Goal: Transaction & Acquisition: Purchase product/service

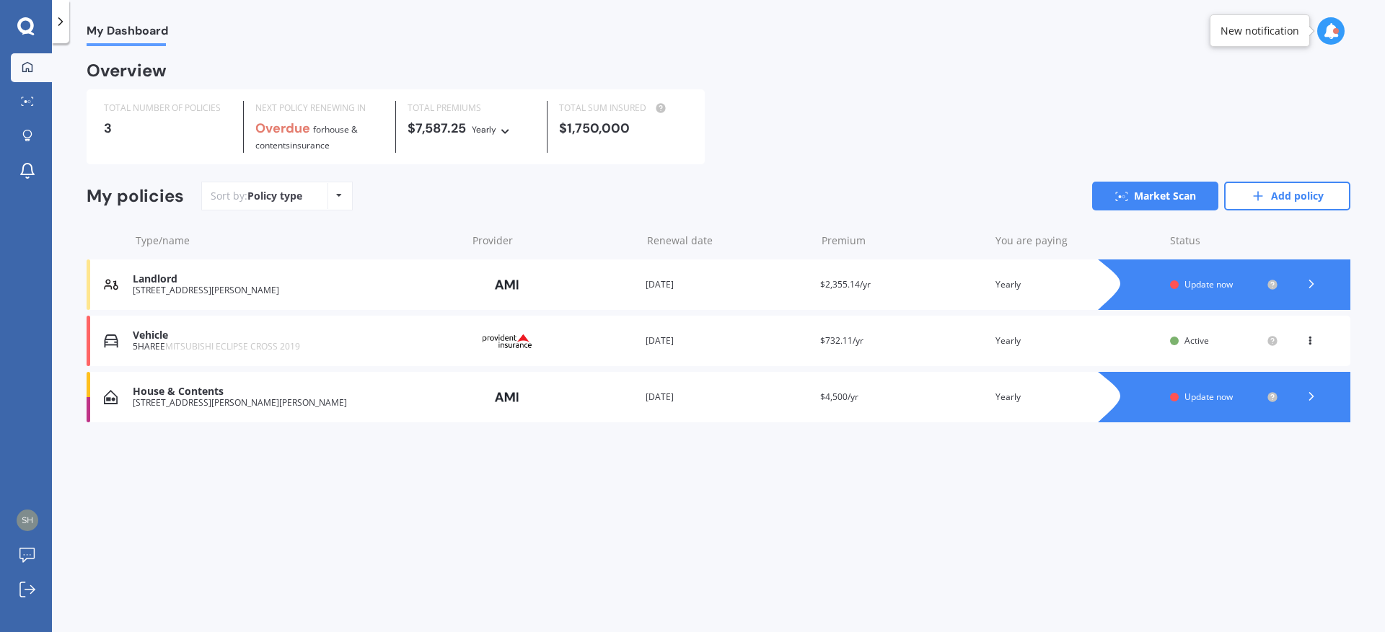
click at [1313, 392] on icon at bounding box center [1311, 396] width 14 height 14
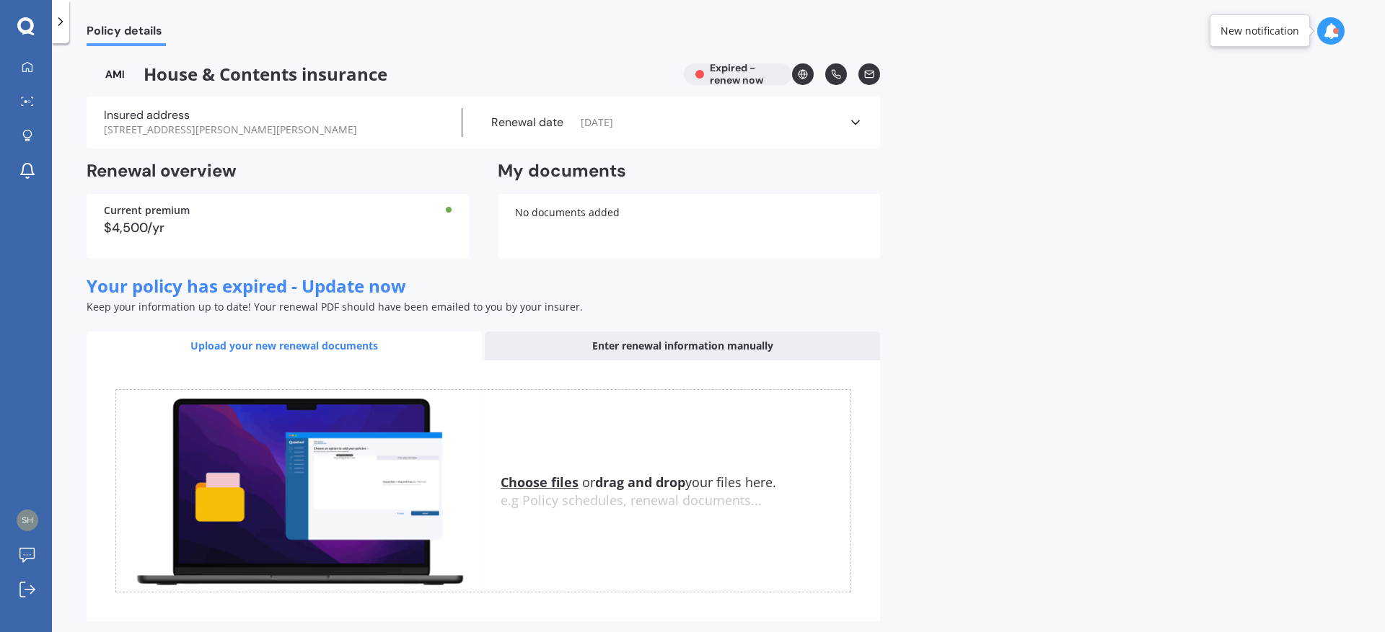
click at [855, 115] on icon at bounding box center [855, 122] width 14 height 14
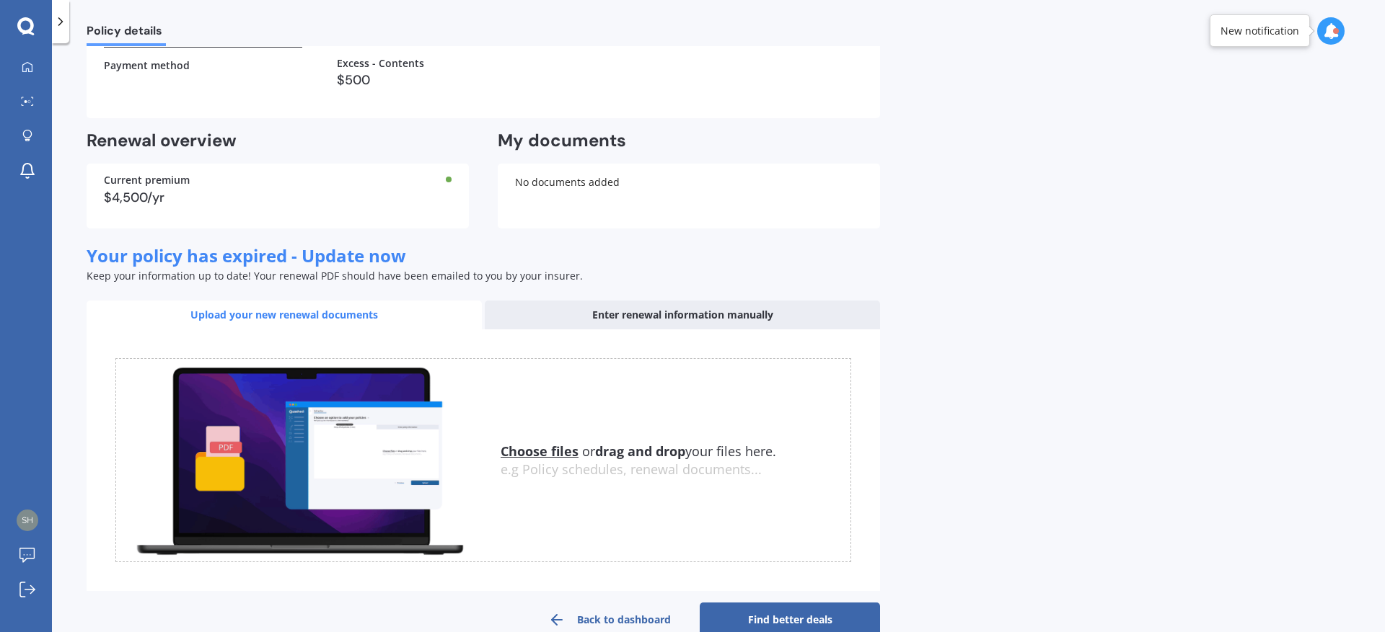
scroll to position [332, 0]
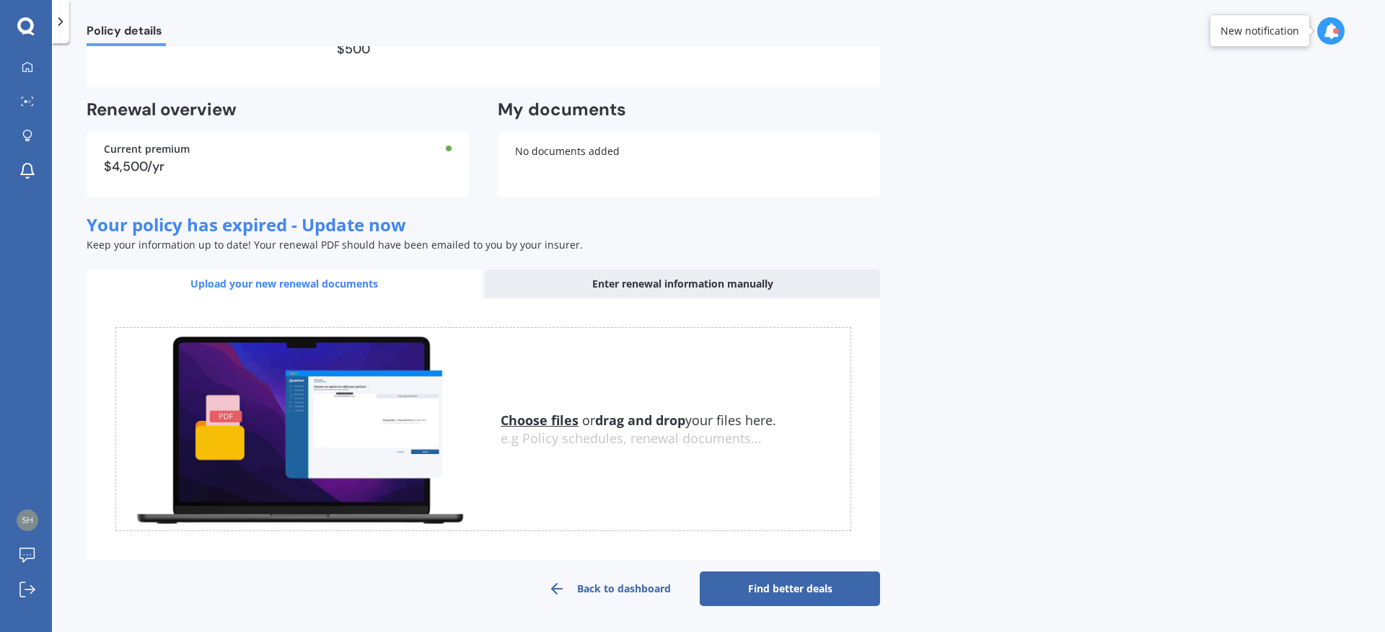
click at [613, 589] on link "Back to dashboard" at bounding box center [609, 589] width 180 height 35
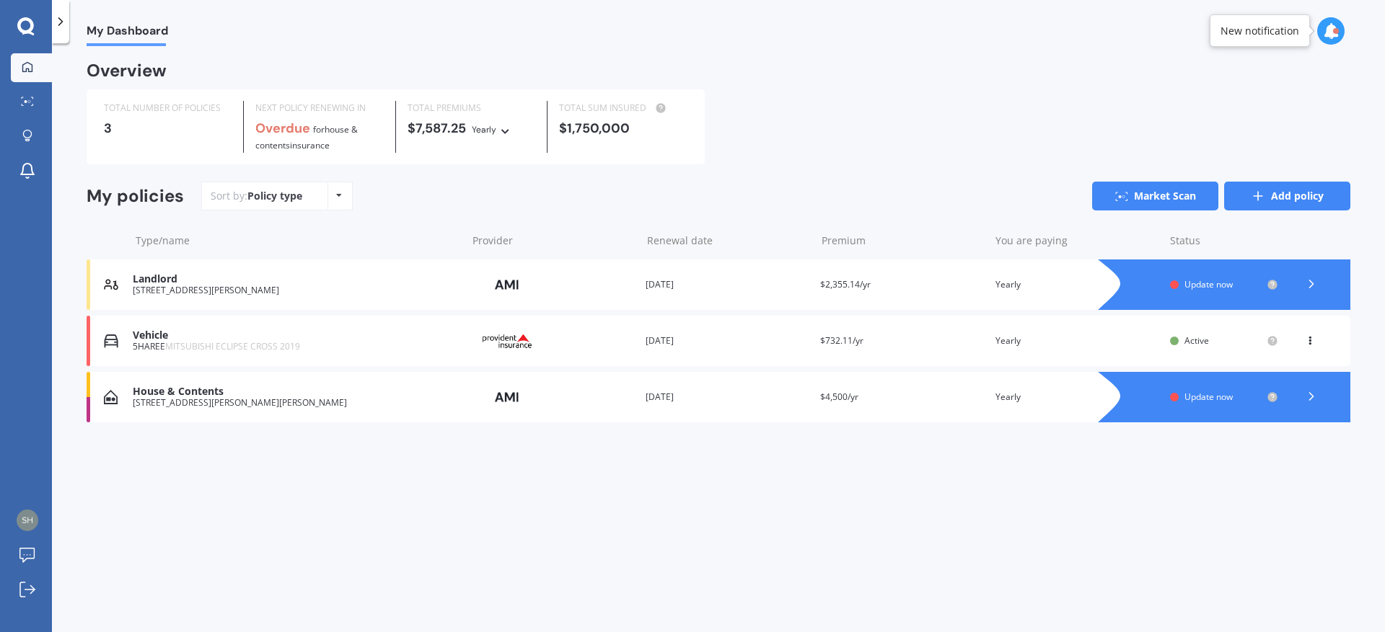
click at [1248, 194] on link "Add policy" at bounding box center [1287, 196] width 126 height 29
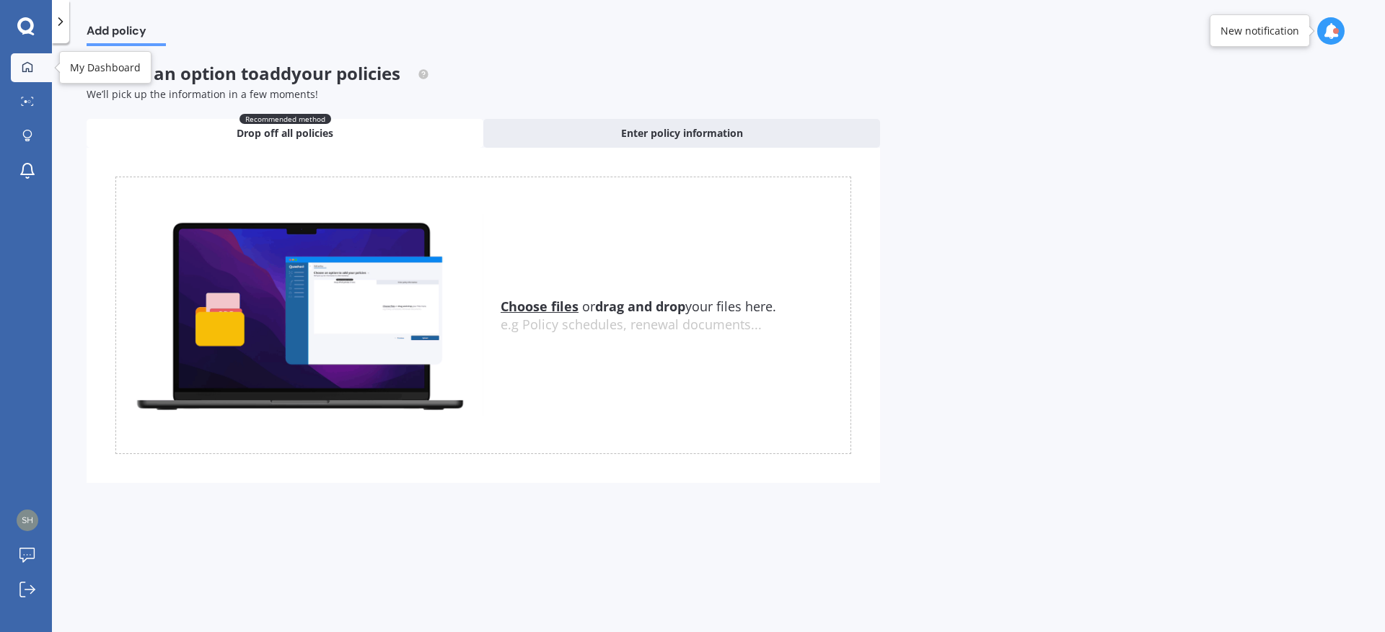
click at [26, 77] on link "My Dashboard" at bounding box center [31, 67] width 41 height 29
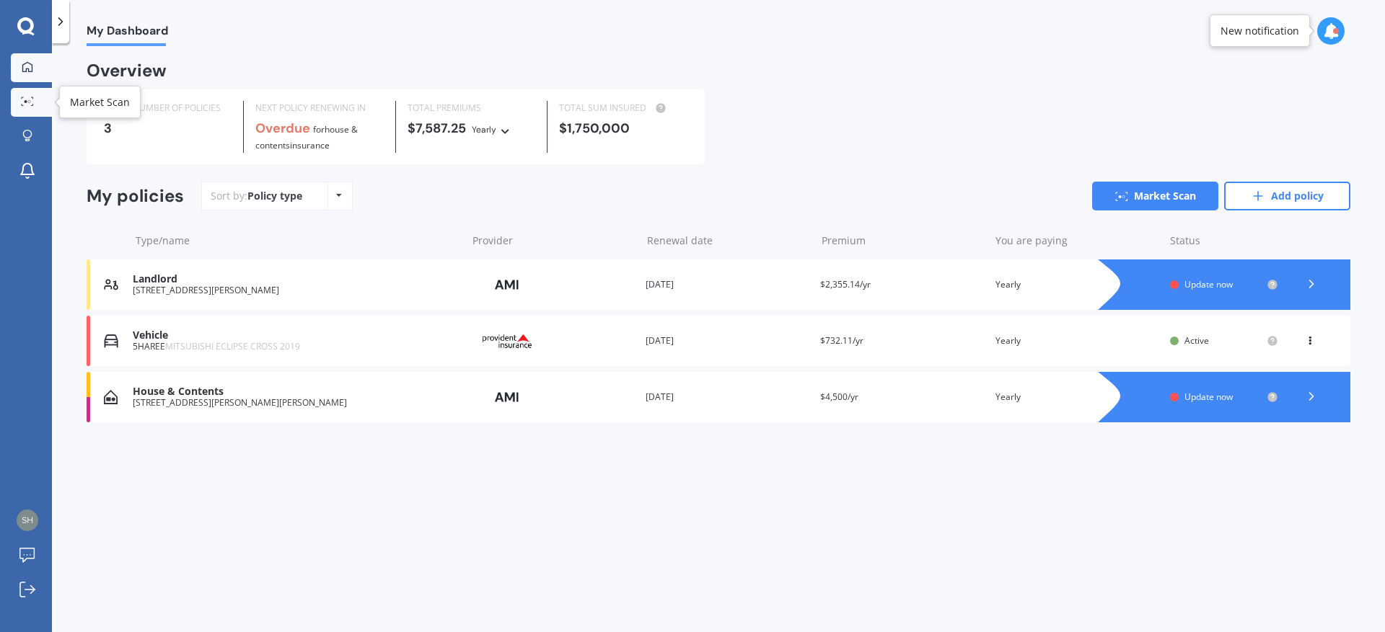
click at [27, 101] on icon at bounding box center [27, 101] width 13 height 9
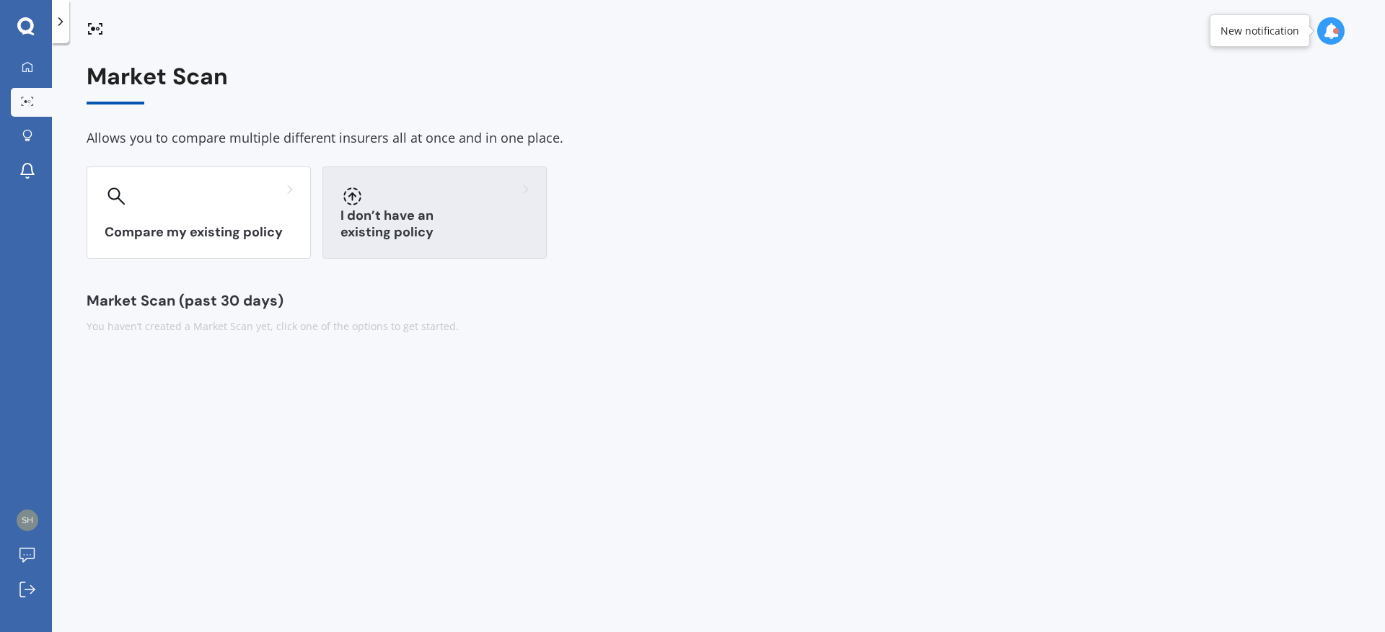
click at [466, 226] on h3 "I don’t have an existing policy" at bounding box center [434, 224] width 188 height 33
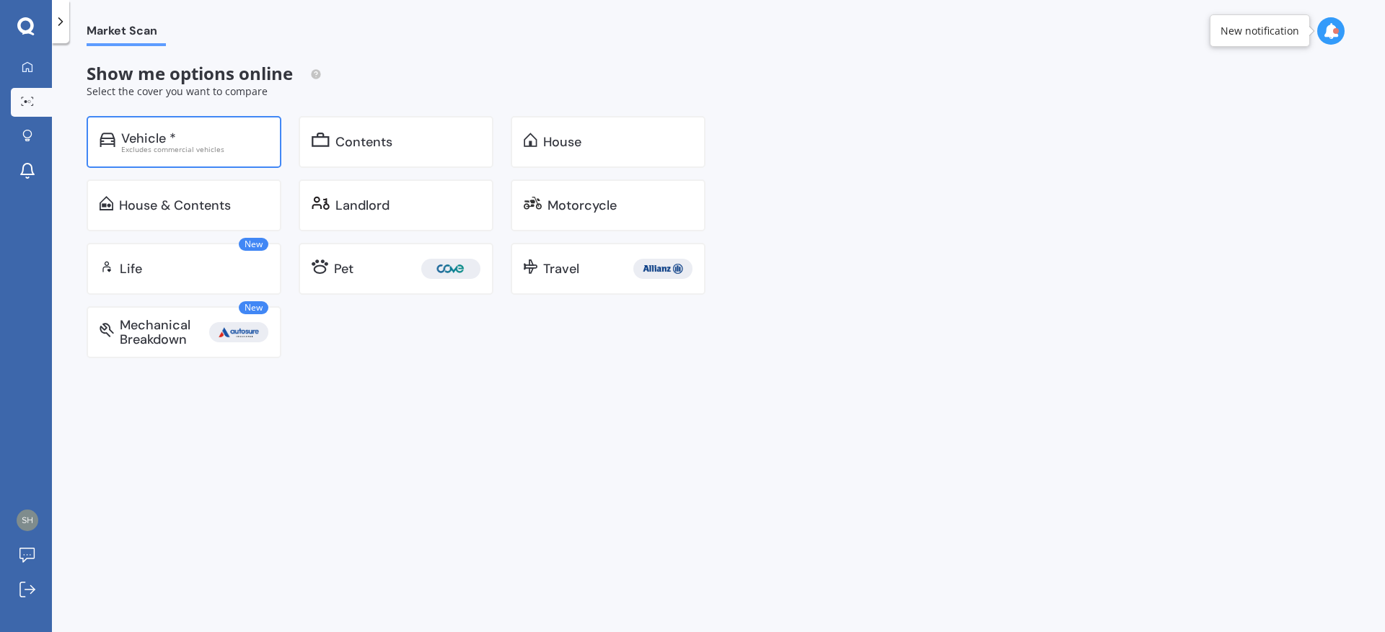
click at [149, 146] on div "Excludes commercial vehicles" at bounding box center [194, 149] width 147 height 7
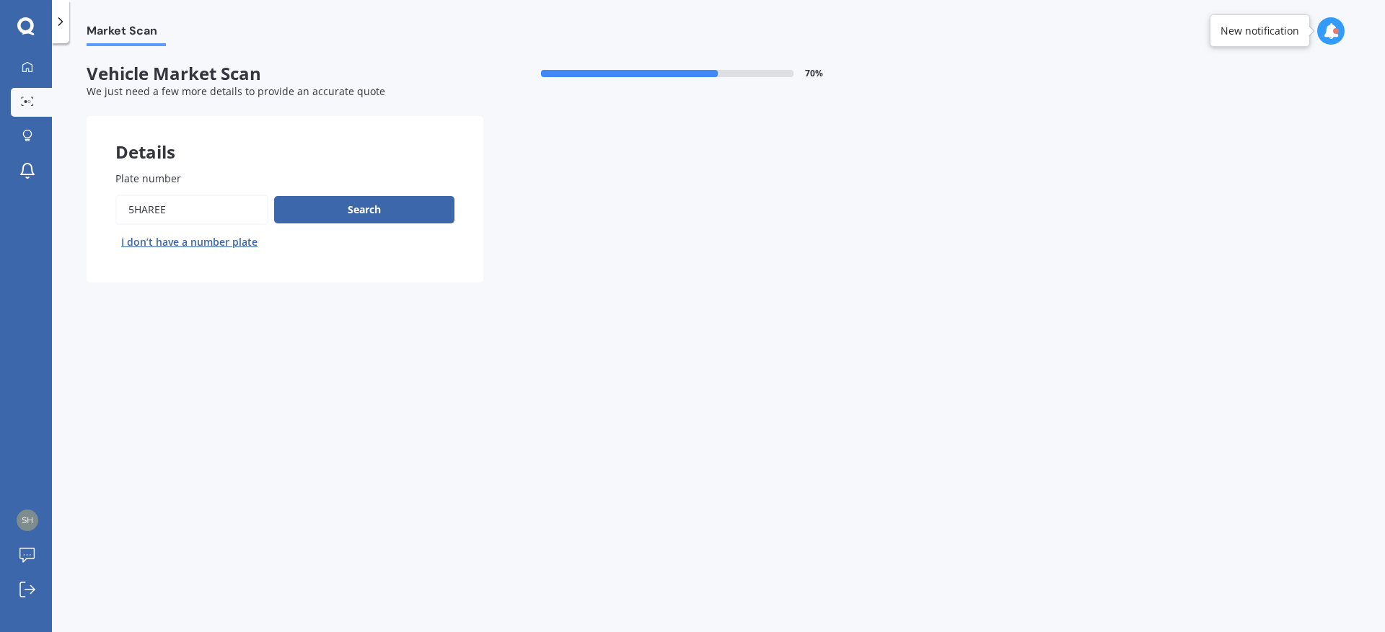
drag, startPoint x: 172, startPoint y: 213, endPoint x: 97, endPoint y: 203, distance: 75.6
click at [115, 203] on input "Plate number" at bounding box center [191, 210] width 153 height 30
click at [138, 242] on button "I don’t have a number plate" at bounding box center [189, 242] width 148 height 23
select select "07"
select select "03"
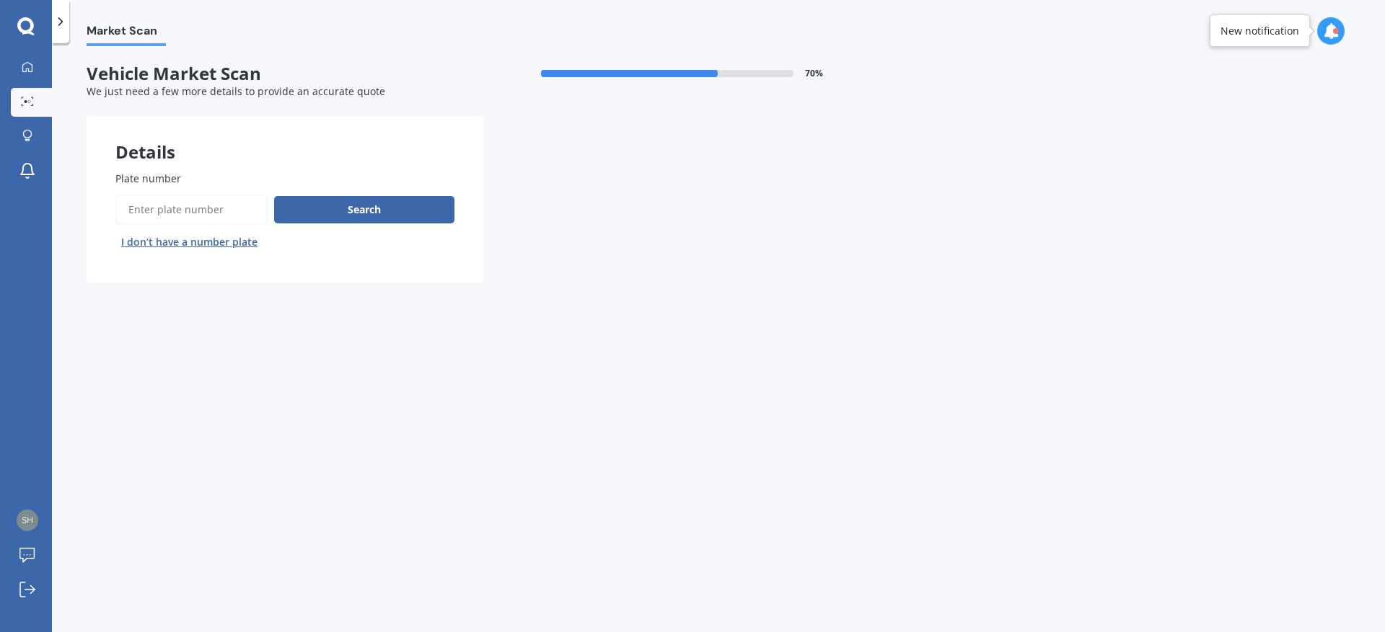
select select "1969"
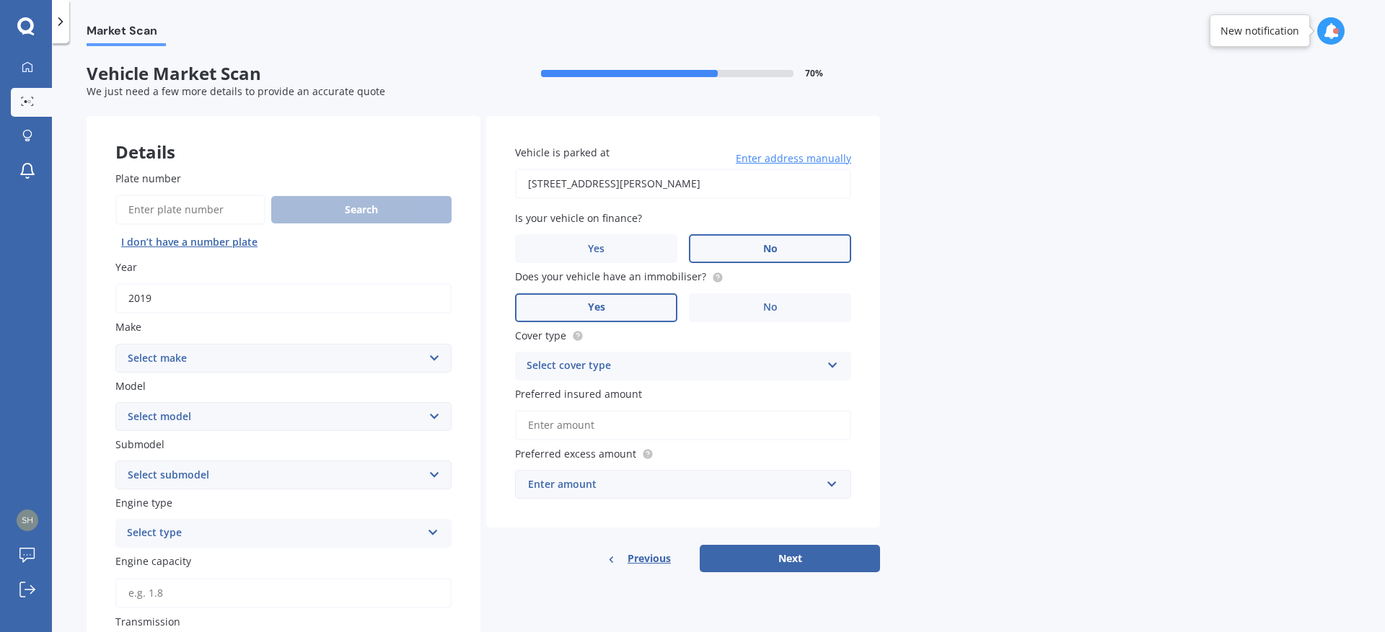
click at [198, 298] on input "2019" at bounding box center [283, 298] width 336 height 30
drag, startPoint x: 168, startPoint y: 296, endPoint x: 87, endPoint y: 281, distance: 82.3
click at [115, 283] on input "2019" at bounding box center [283, 298] width 336 height 30
type input "2025"
click at [115, 344] on select "Select make AC ALFA ROMEO ASTON [PERSON_NAME] AUDI AUSTIN BEDFORD Bentley BMW B…" at bounding box center [283, 358] width 336 height 29
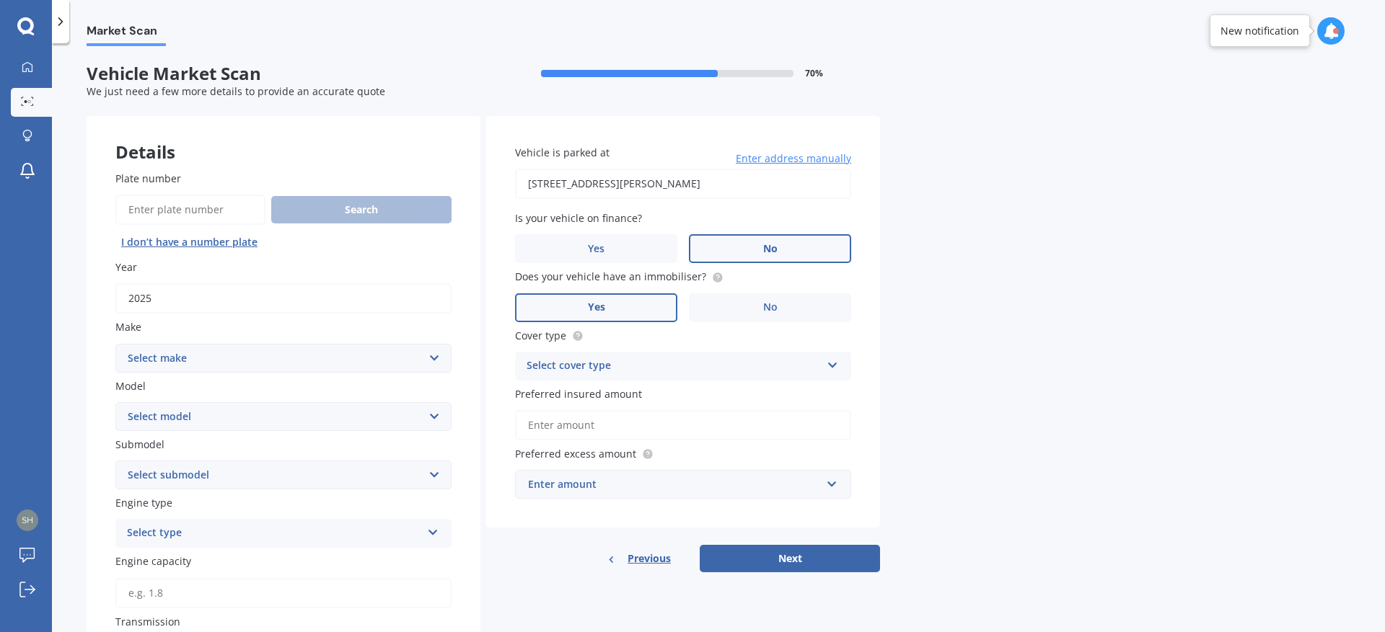
select select "SUZUKI"
click option "SUZUKI" at bounding box center [0, 0] width 0 height 0
click at [115, 402] on select "Select model Aerio Alto APV Van Baleno Cappuccino Carry Truck Carry van Celerio…" at bounding box center [283, 416] width 336 height 29
select select "FRONX"
click option "Fronx" at bounding box center [0, 0] width 0 height 0
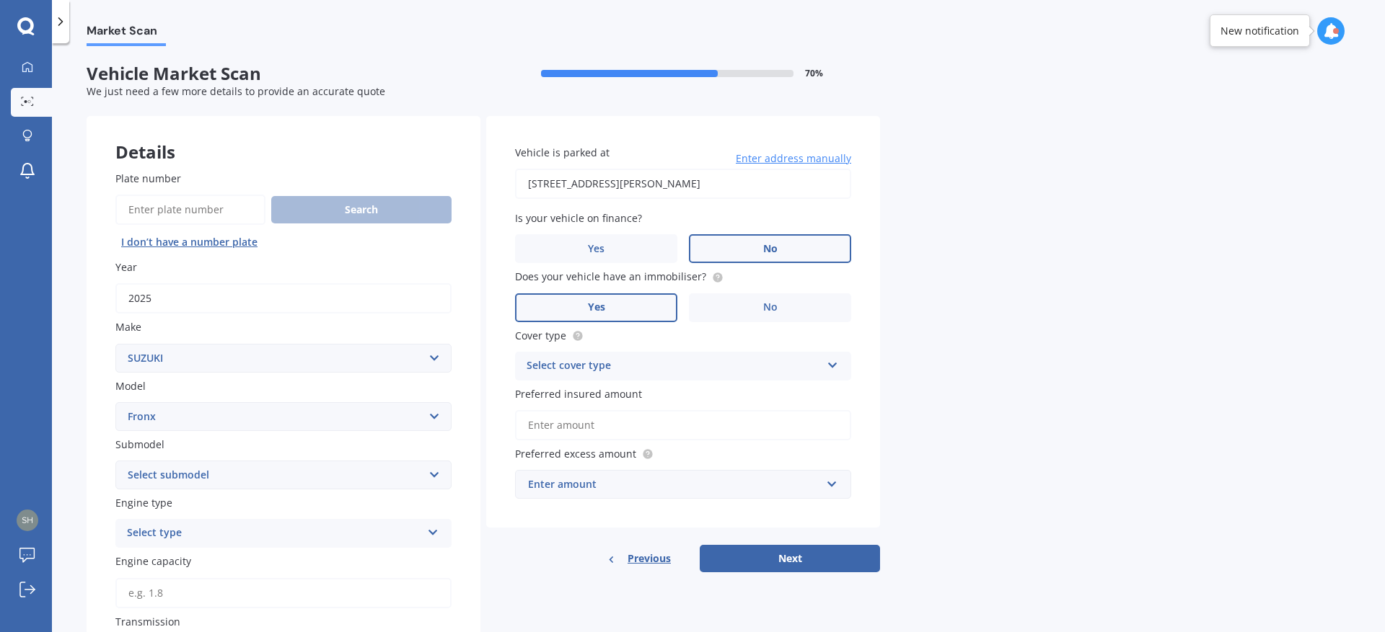
click at [103, 406] on div "Plate number Search I don’t have a number plate Year [DATE] Make Select make AC…" at bounding box center [284, 565] width 394 height 847
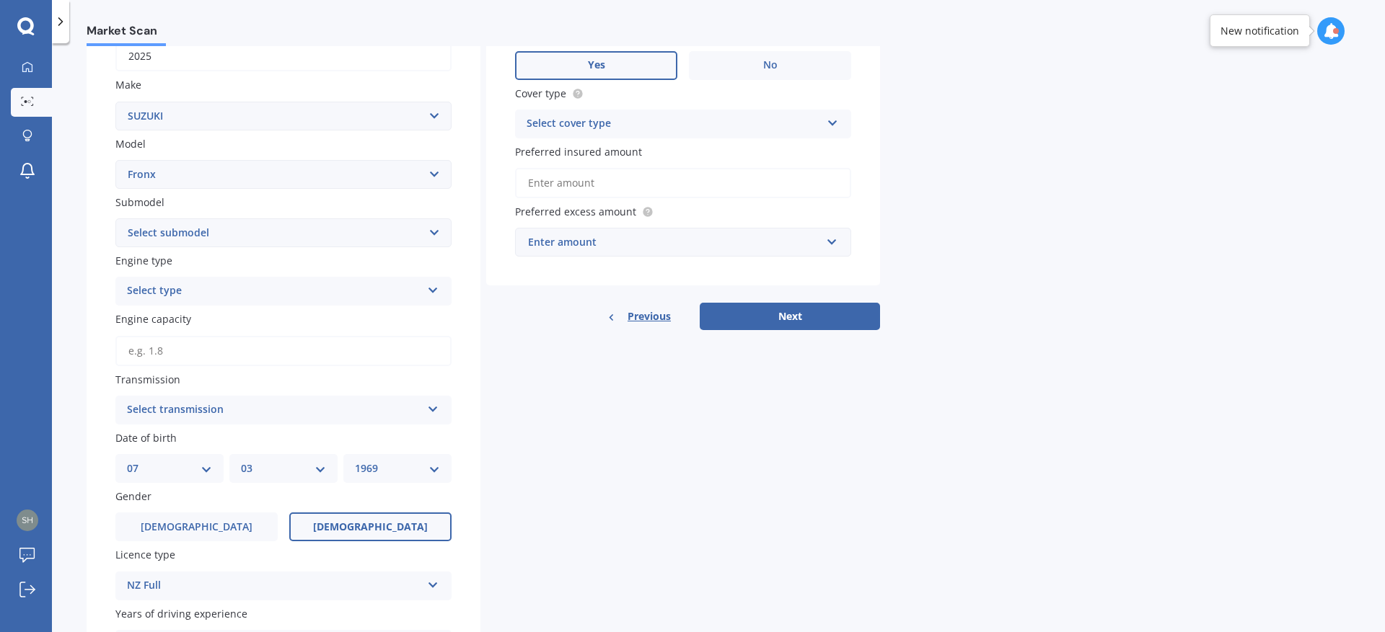
scroll to position [247, 0]
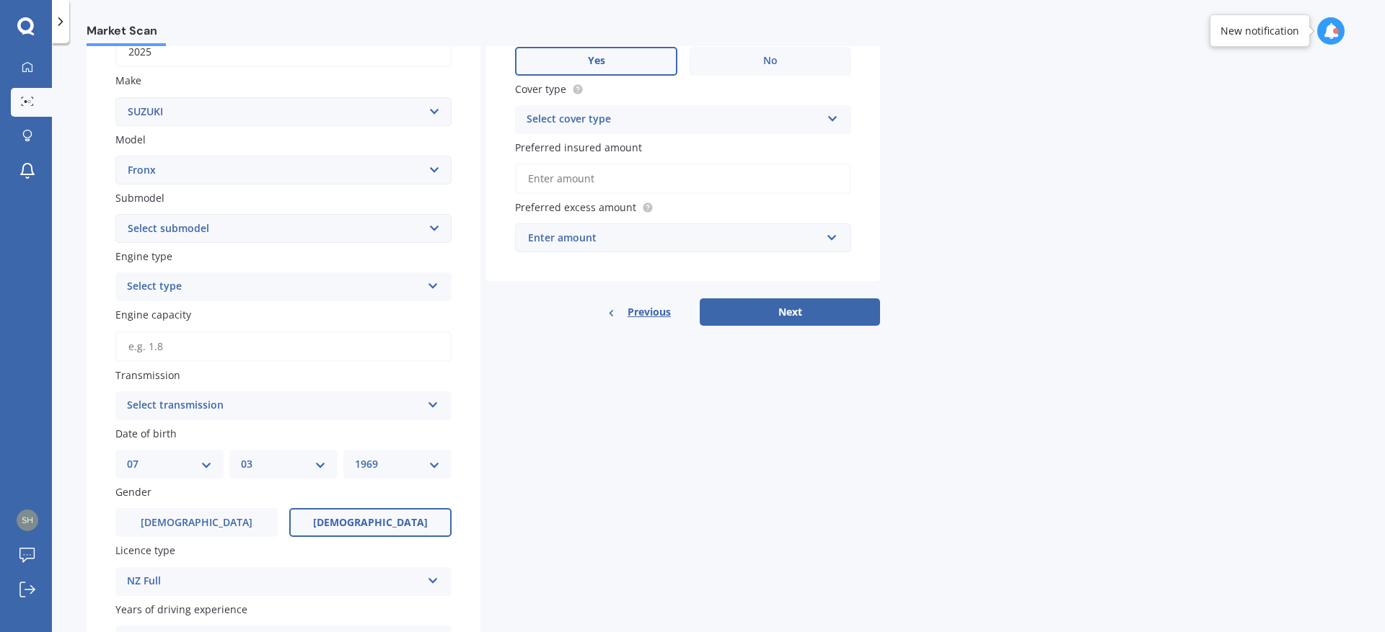
click at [115, 214] on select "Select submodel Auto" at bounding box center [283, 228] width 336 height 29
select select "AUTO"
click option "Auto" at bounding box center [0, 0] width 0 height 0
click at [97, 277] on div "Plate number Search I don’t have a number plate Year [DATE] Make Select make AC…" at bounding box center [284, 318] width 394 height 847
click at [127, 291] on div "Select type" at bounding box center [274, 286] width 294 height 17
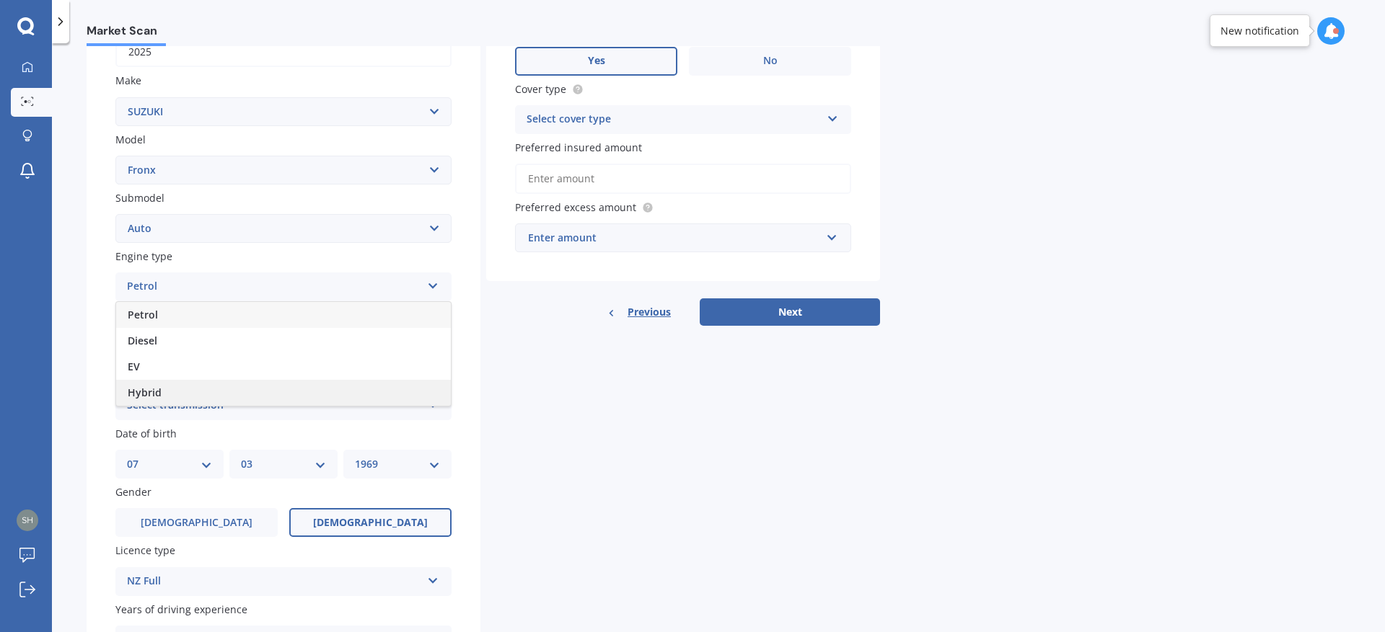
click at [128, 396] on span "Hybrid" at bounding box center [145, 393] width 34 height 14
click at [89, 304] on div "Plate number Search I don’t have a number plate Year [DATE] Make Select make AC…" at bounding box center [284, 318] width 394 height 847
click at [127, 345] on input "Engine capacity" at bounding box center [283, 347] width 336 height 30
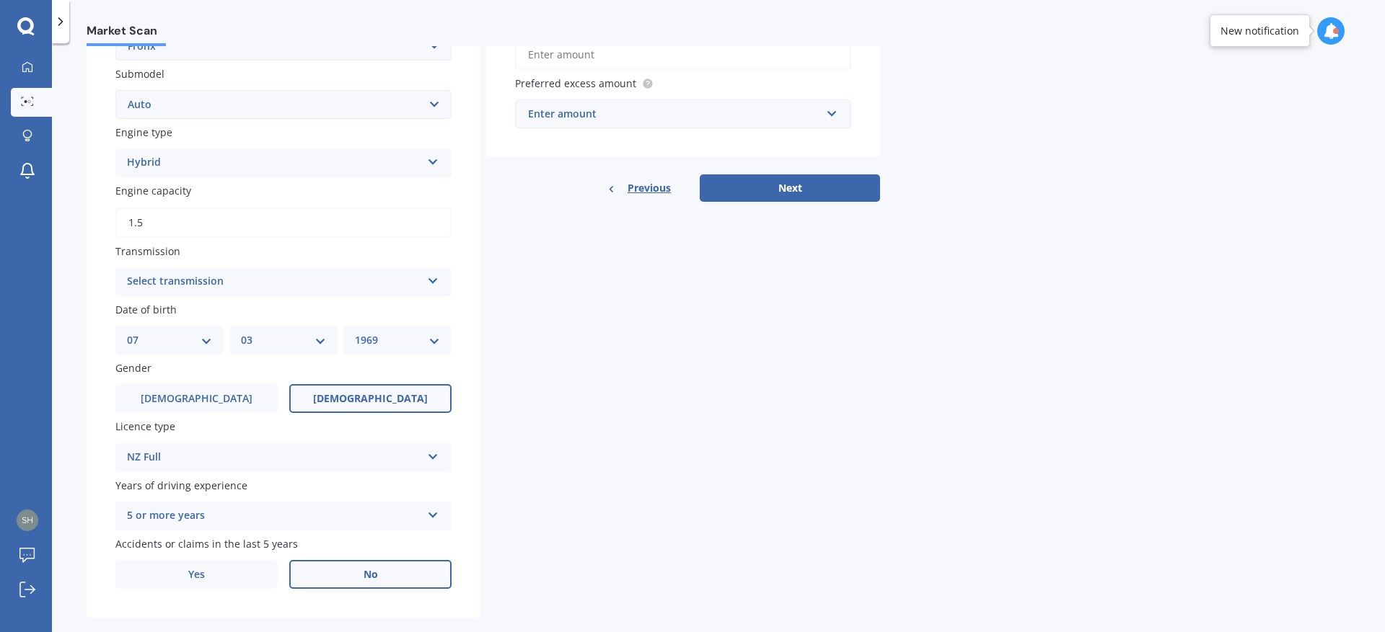
scroll to position [399, 0]
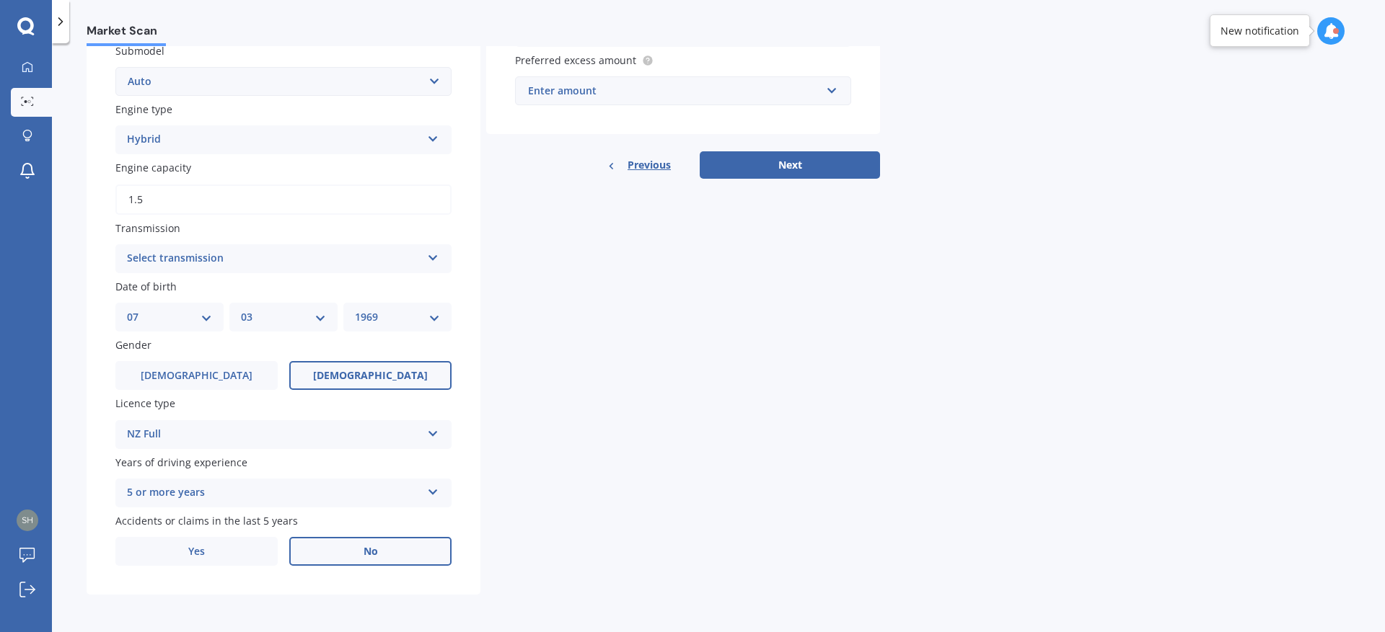
type input "1.5"
click at [128, 256] on div "Select transmission" at bounding box center [274, 258] width 294 height 17
click at [126, 283] on div "Auto" at bounding box center [283, 287] width 335 height 26
click at [100, 304] on div "Plate number Search I don’t have a number plate Year [DATE] Make Select make AC…" at bounding box center [284, 171] width 394 height 847
click at [127, 309] on select "DD 01 02 03 04 05 06 07 08 09 10 11 12 13 14 15 16 17 18 19 20 21 22 23 24 25 2…" at bounding box center [169, 317] width 85 height 16
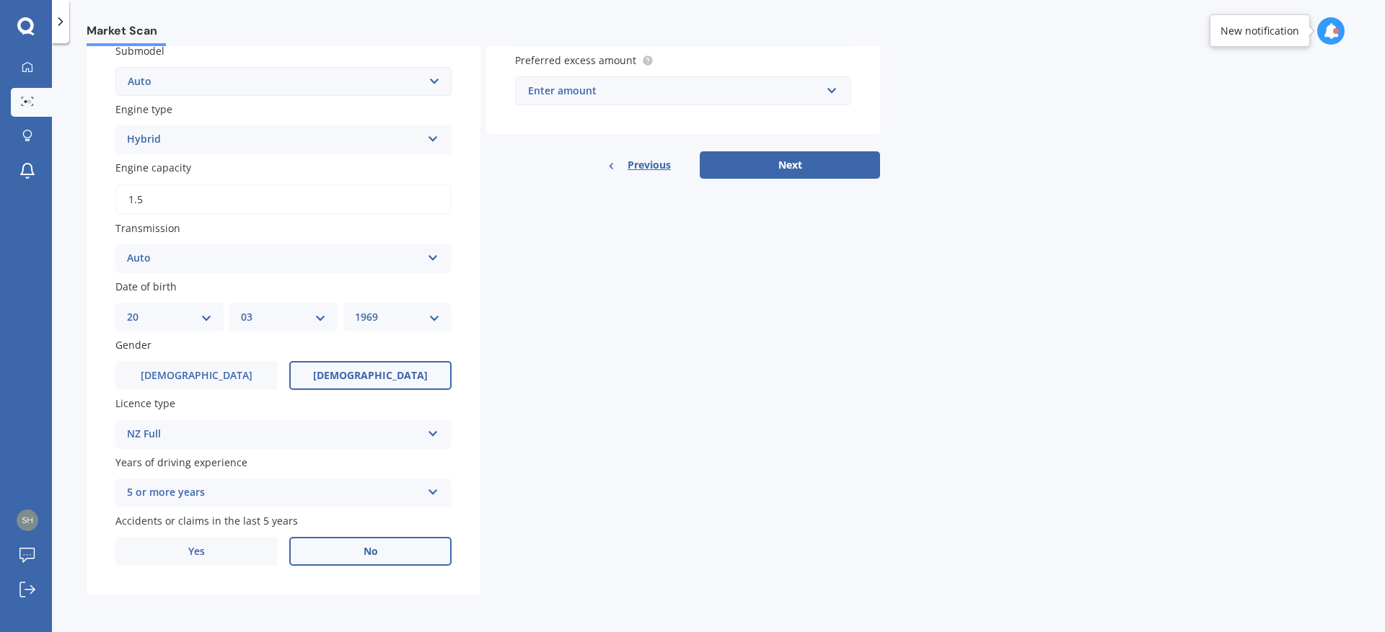
click option "20" at bounding box center [0, 0] width 0 height 0
click at [127, 309] on select "DD 01 02 03 04 05 06 07 08 09 10 11 12 13 14 15 16 17 18 19 20 21 22 23 24 25 2…" at bounding box center [169, 317] width 85 height 16
select select "21"
click option "21" at bounding box center [0, 0] width 0 height 0
click at [265, 325] on div "MM 01 02 03 04 05 06 07 08 09 10 11 12" at bounding box center [283, 317] width 108 height 29
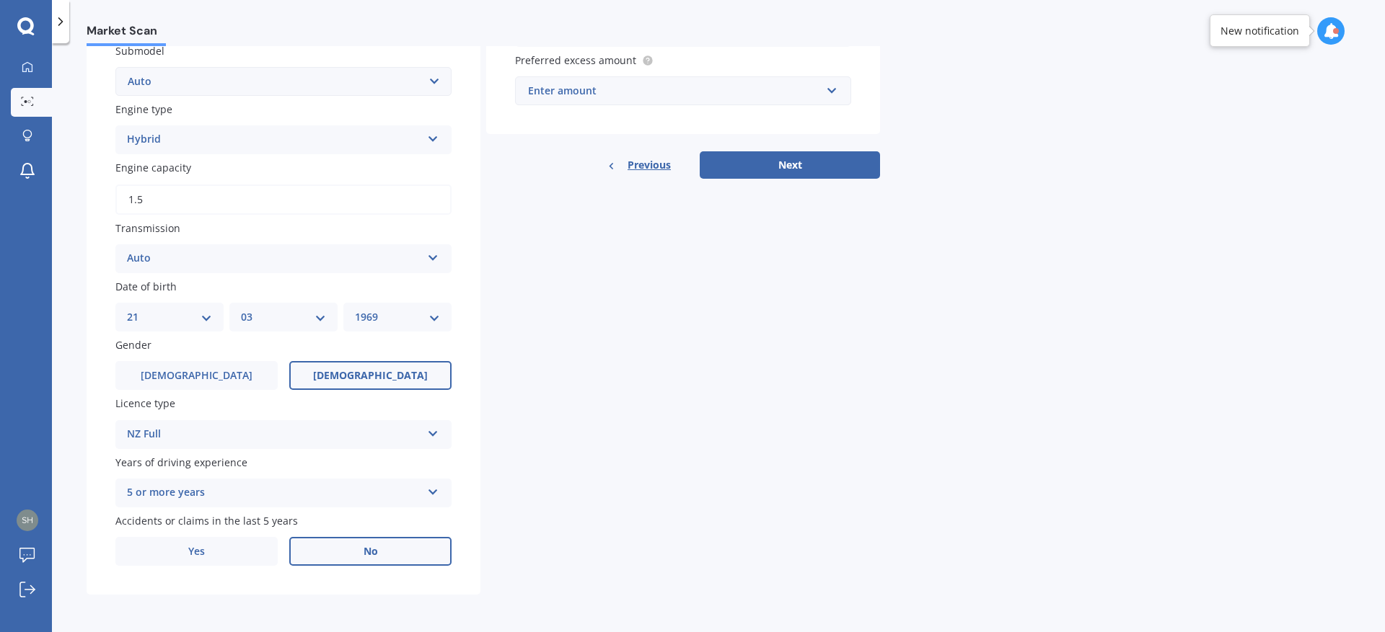
click at [241, 309] on select "MM 01 02 03 04 05 06 07 08 09 10 11 12" at bounding box center [283, 317] width 85 height 16
select select "06"
click option "06" at bounding box center [0, 0] width 0 height 0
click at [355, 309] on select "YYYY 2025 2024 2023 2022 2021 2020 2019 2018 2017 2016 2015 2014 2013 2012 2011…" at bounding box center [397, 317] width 85 height 16
select select "1994"
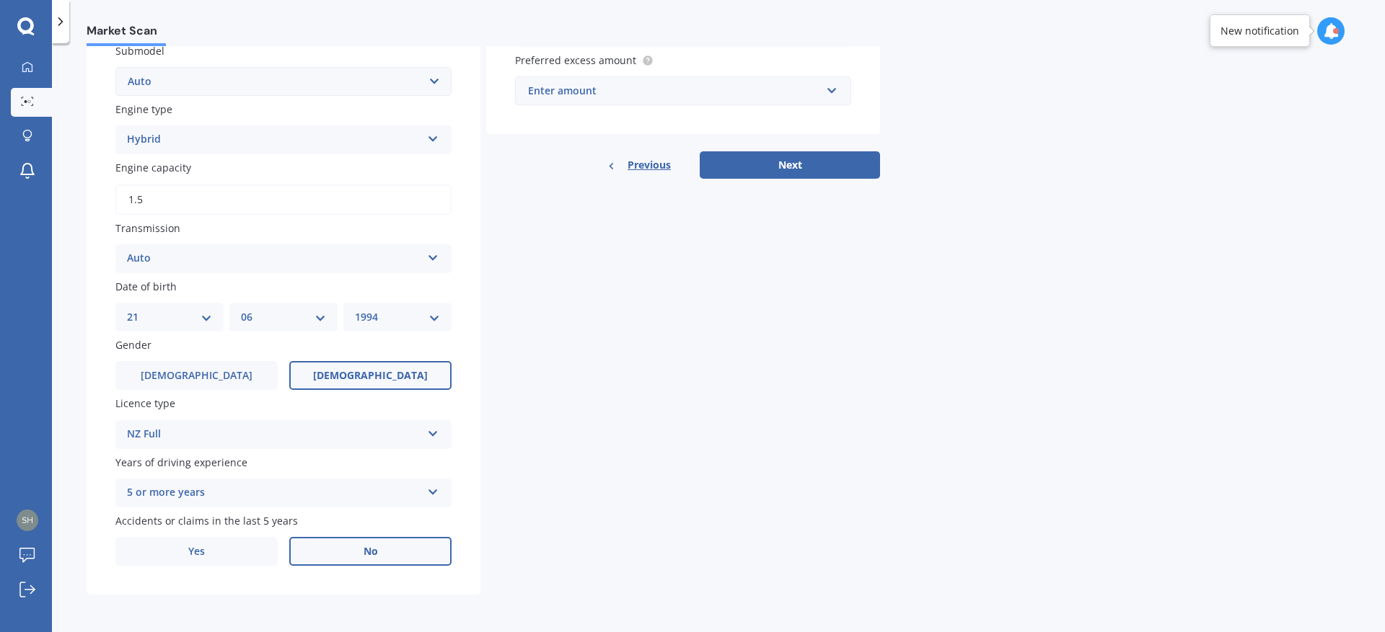
click option "1994" at bounding box center [0, 0] width 0 height 0
click at [76, 468] on div "Market Scan Vehicle Market Scan 70 % We just need a few more details to provide…" at bounding box center [718, 340] width 1333 height 589
click at [367, 550] on span "No" at bounding box center [370, 552] width 14 height 12
click at [0, 0] on input "No" at bounding box center [0, 0] width 0 height 0
click at [571, 94] on div "Enter amount" at bounding box center [674, 91] width 293 height 16
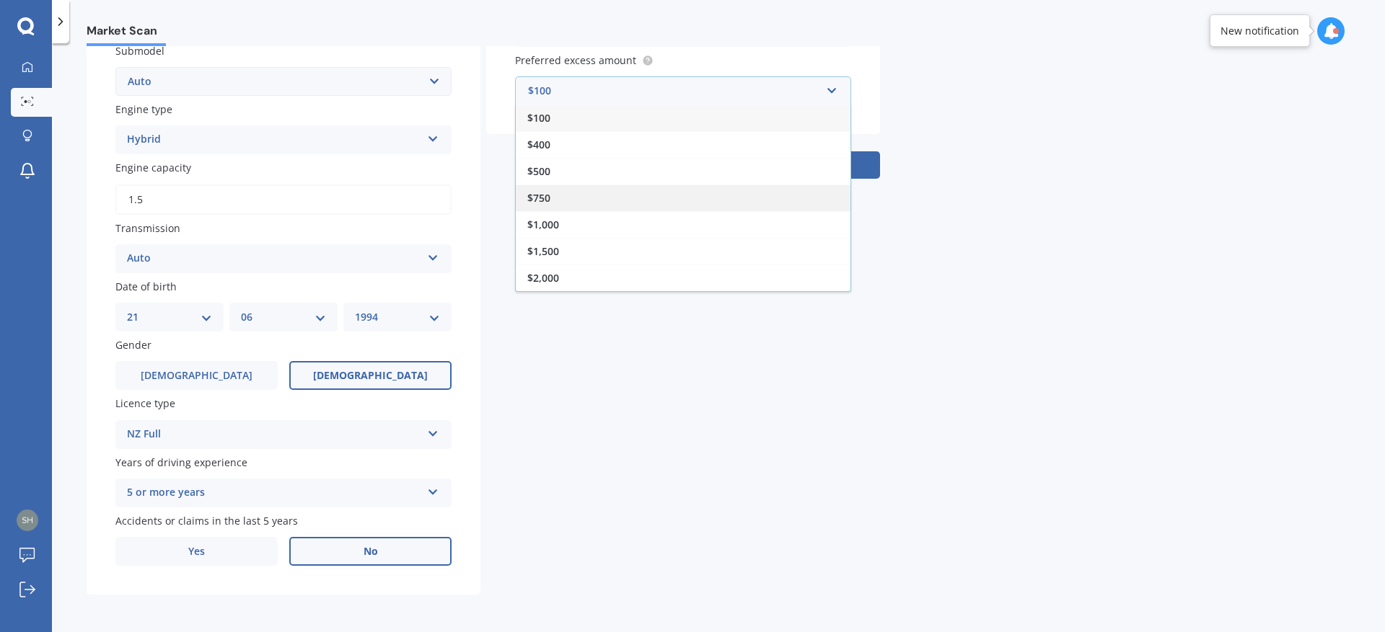
click at [534, 195] on span "$750" at bounding box center [538, 198] width 23 height 14
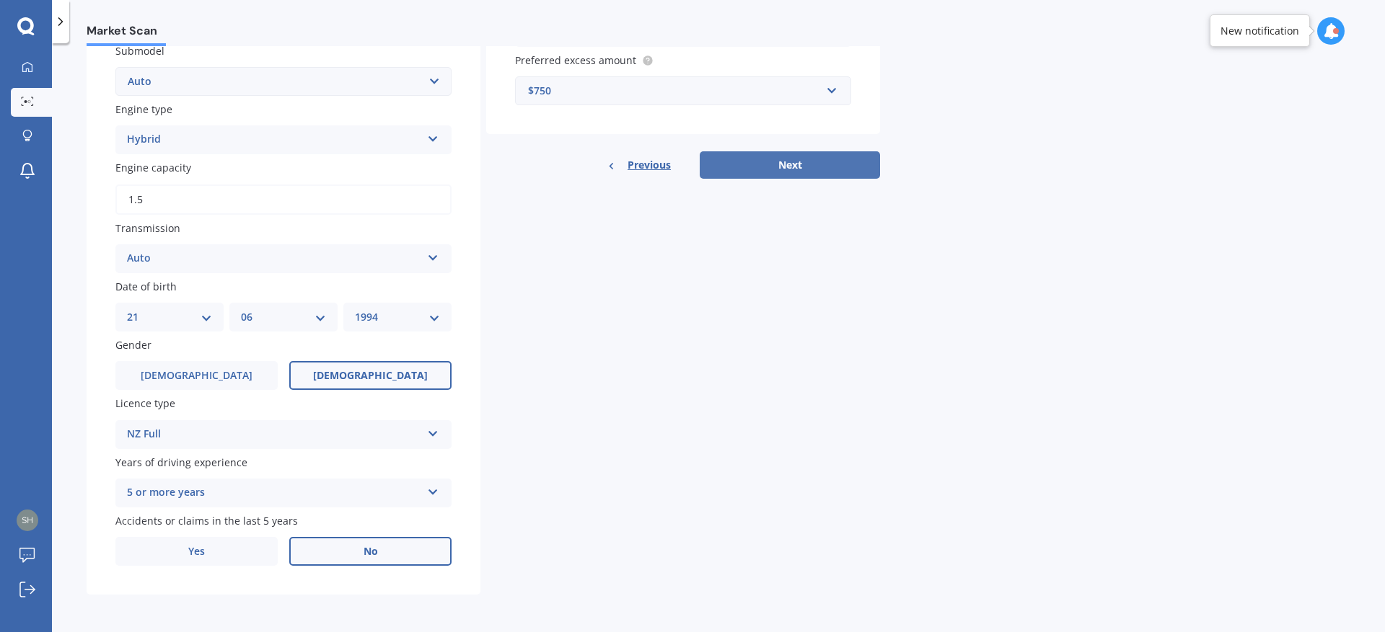
click at [752, 167] on button "Next" at bounding box center [790, 164] width 180 height 27
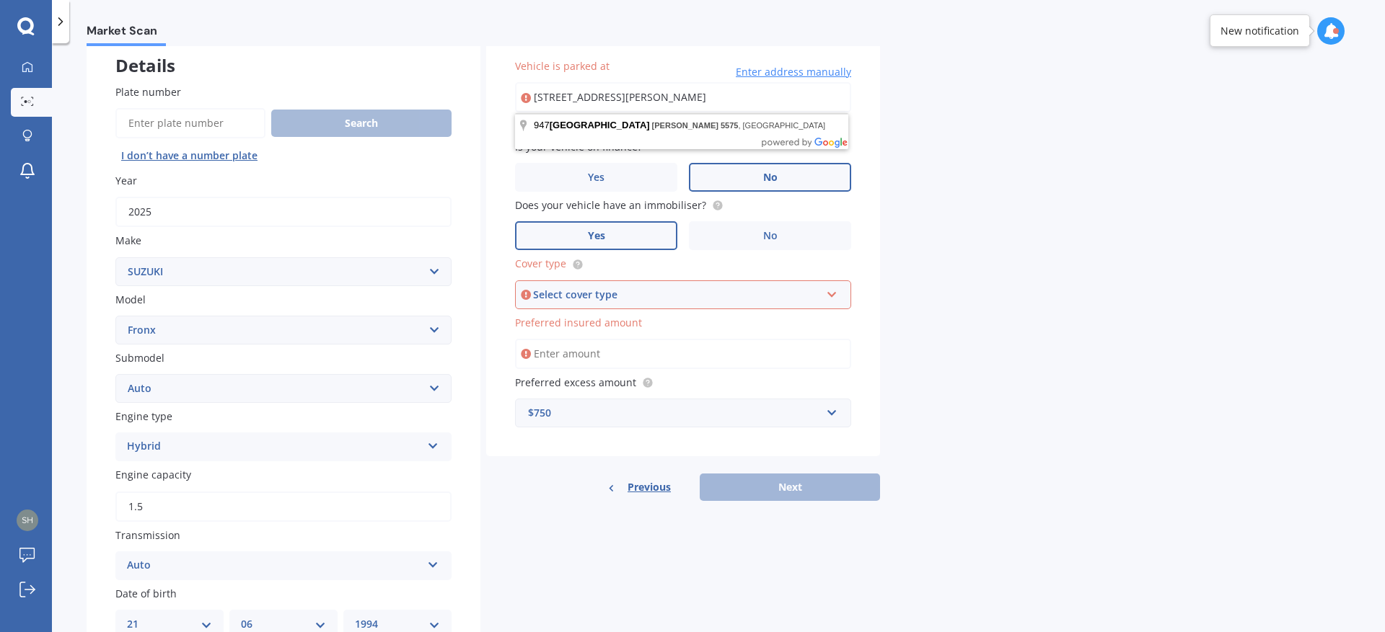
click at [715, 101] on input "[STREET_ADDRESS][PERSON_NAME]" at bounding box center [683, 97] width 336 height 30
drag, startPoint x: 715, startPoint y: 101, endPoint x: 488, endPoint y: 96, distance: 226.5
click at [515, 96] on input "[STREET_ADDRESS][PERSON_NAME]" at bounding box center [683, 97] width 336 height 30
type input "[STREET_ADDRESS]"
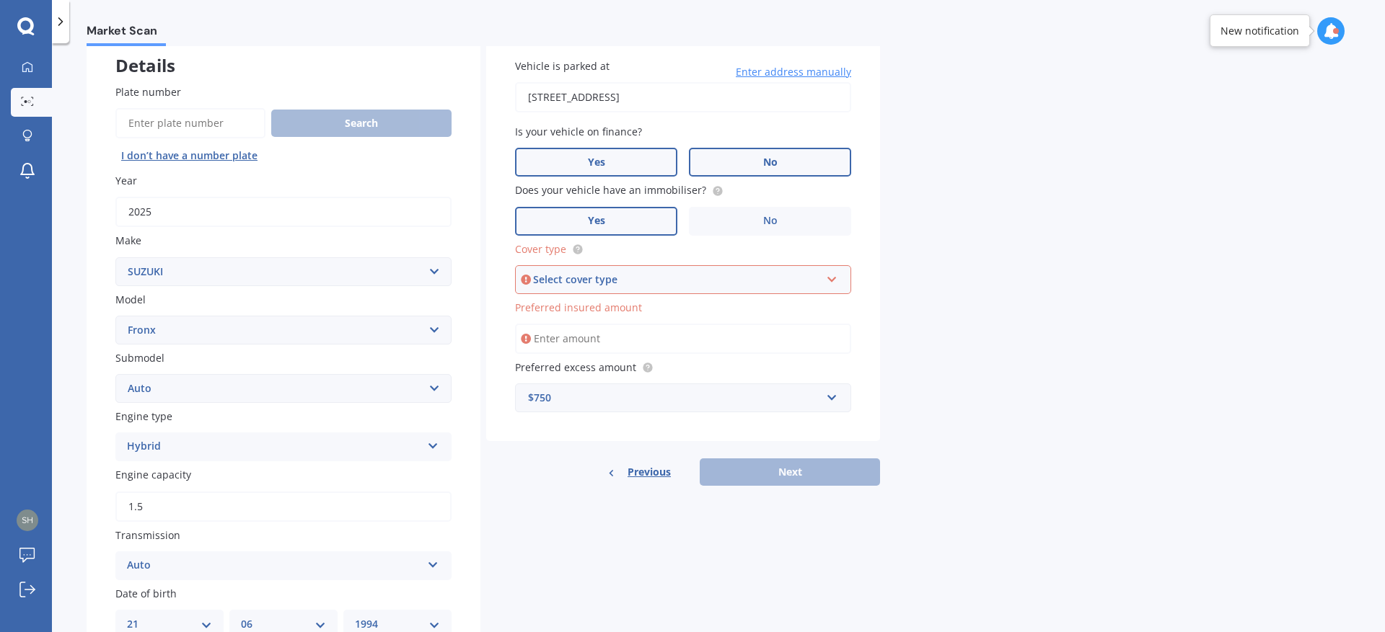
click at [612, 162] on label "Yes" at bounding box center [596, 162] width 162 height 29
click at [0, 0] on input "Yes" at bounding box center [0, 0] width 0 height 0
click at [609, 216] on label "Yes" at bounding box center [596, 221] width 162 height 29
click at [0, 0] on input "Yes" at bounding box center [0, 0] width 0 height 0
click at [579, 279] on div "Select cover type" at bounding box center [676, 280] width 287 height 16
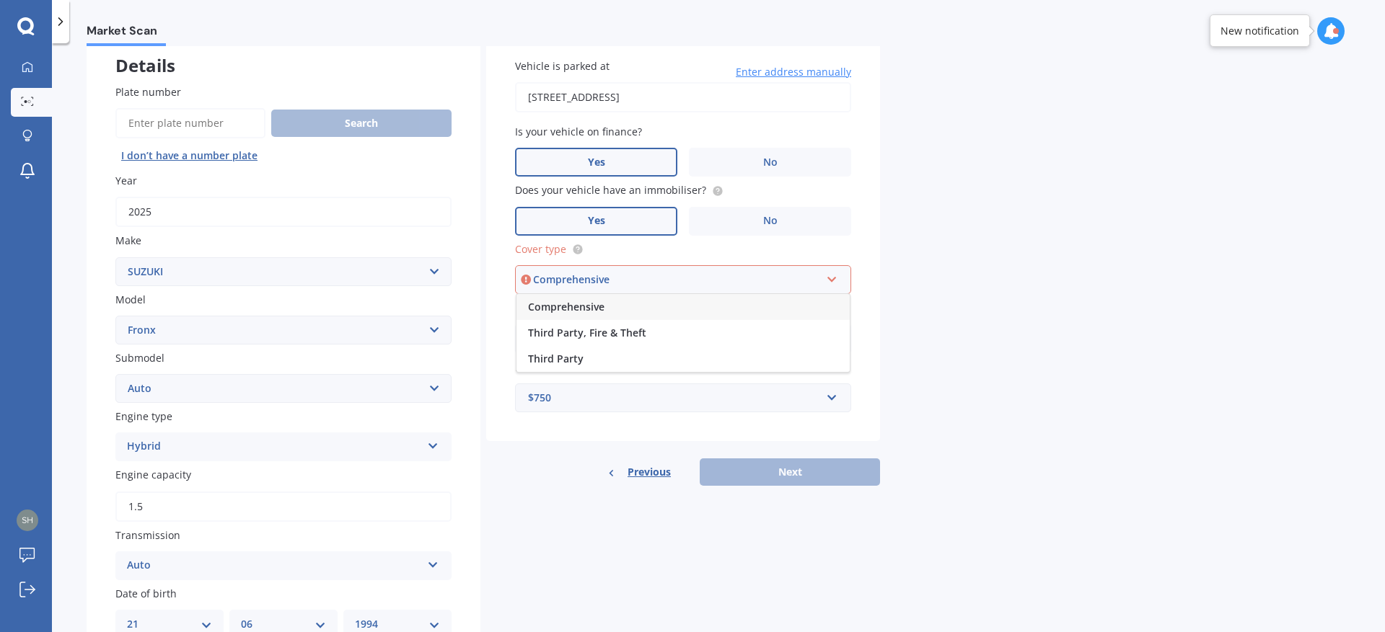
click at [571, 305] on span "Comprehensive" at bounding box center [566, 307] width 76 height 14
click at [547, 335] on input "Preferred insured amount" at bounding box center [683, 339] width 336 height 30
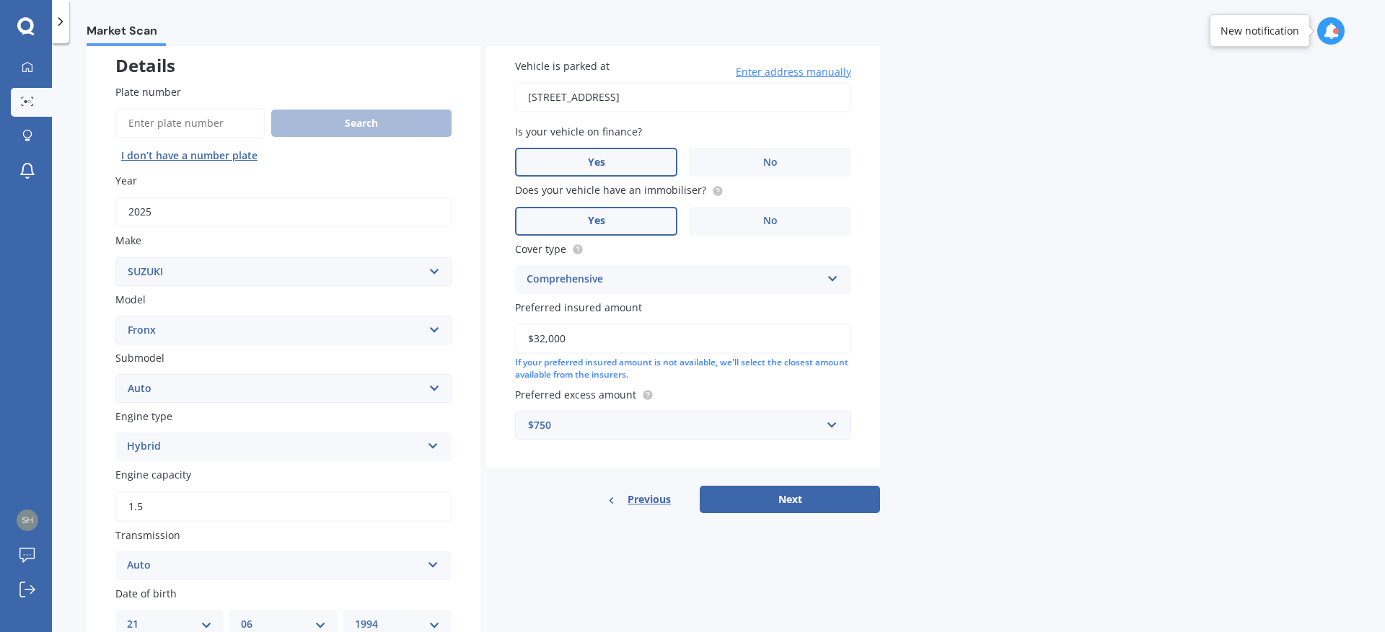
click at [560, 337] on input "$32,000" at bounding box center [683, 339] width 336 height 30
drag, startPoint x: 571, startPoint y: 340, endPoint x: 517, endPoint y: 339, distance: 54.1
click at [517, 339] on input "$32,000" at bounding box center [683, 339] width 336 height 30
type input "$31,000"
click at [726, 385] on div "Vehicle is parked at [STREET_ADDRESS] Enter address manually Is your vehicle on…" at bounding box center [683, 249] width 394 height 439
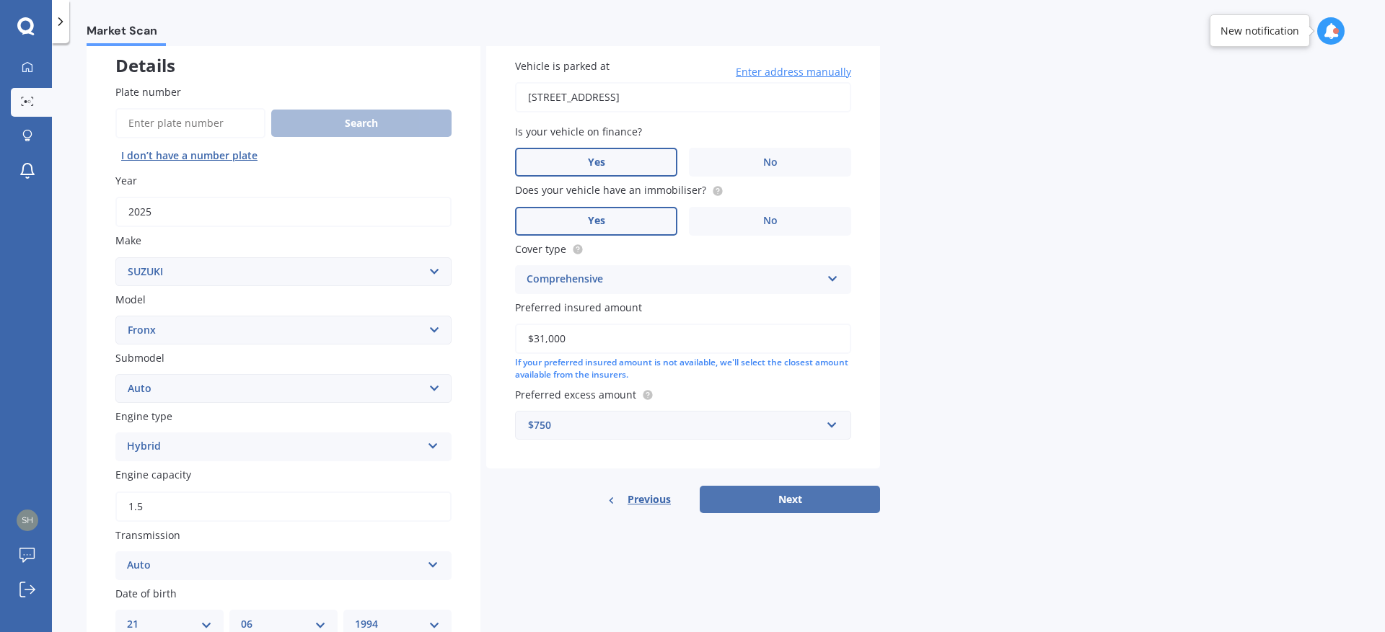
click at [744, 499] on button "Next" at bounding box center [790, 499] width 180 height 27
select select "21"
select select "06"
select select "1994"
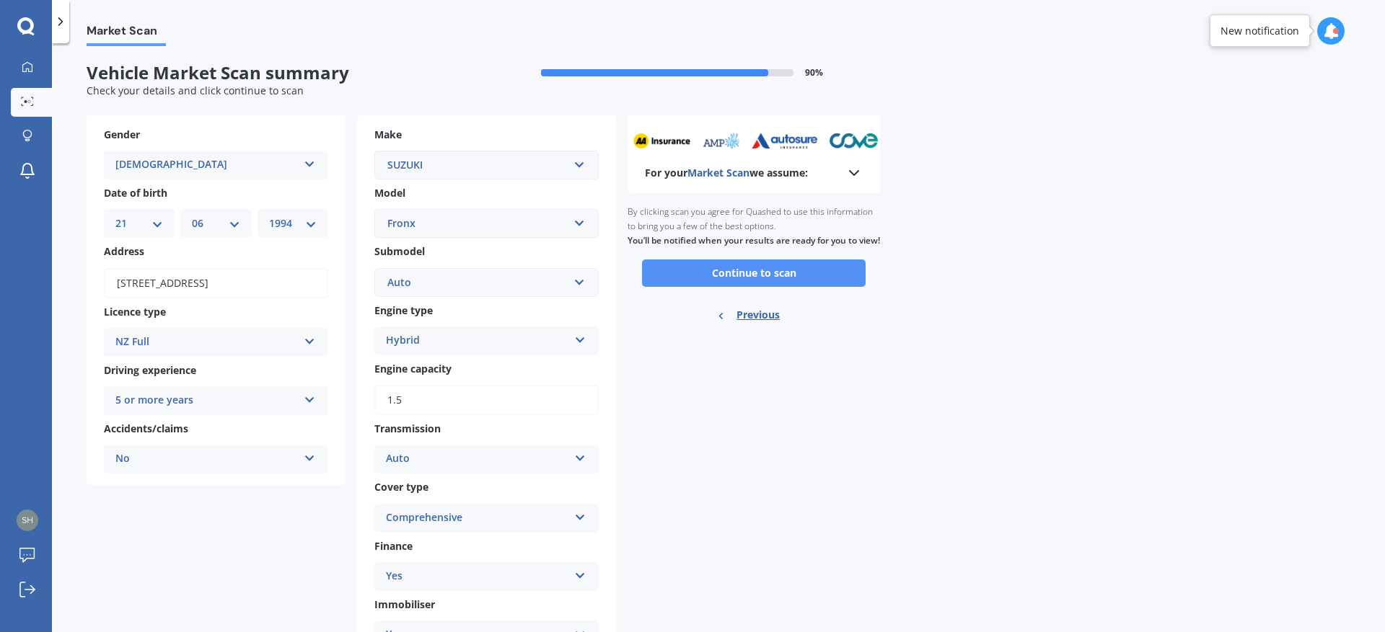
scroll to position [0, 0]
click at [742, 288] on button "Continue to scan" at bounding box center [754, 273] width 224 height 27
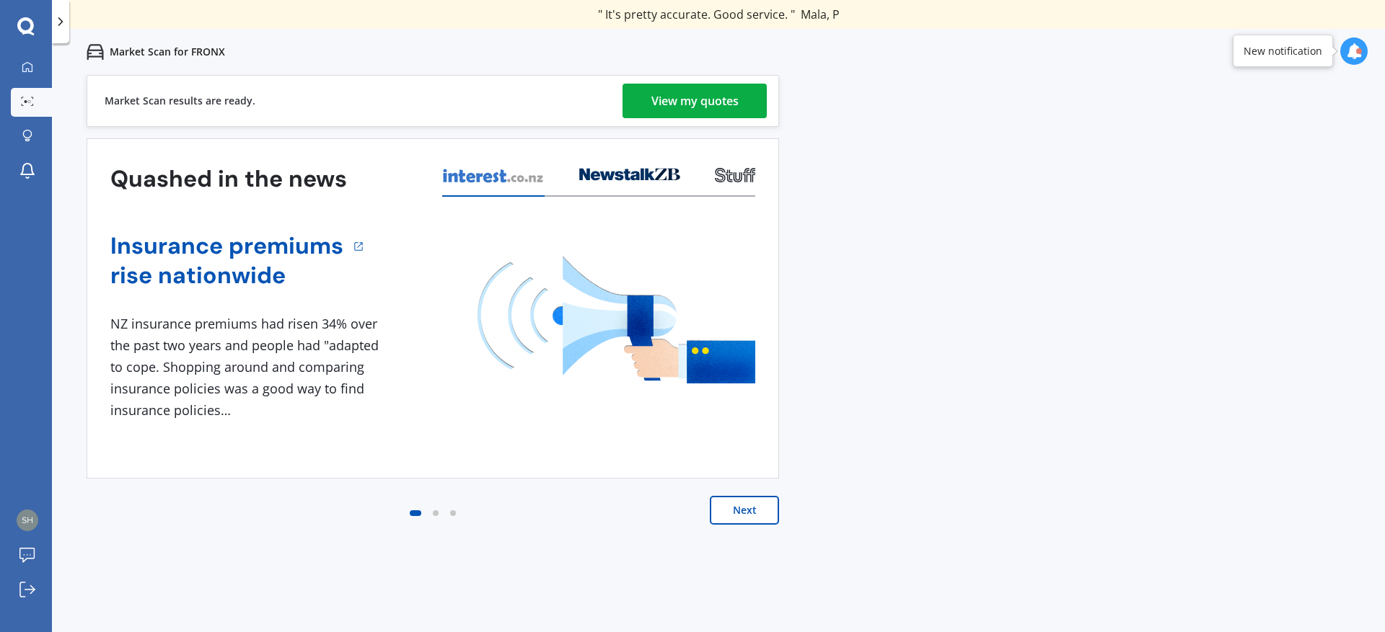
click at [689, 105] on div "View my quotes" at bounding box center [694, 101] width 87 height 35
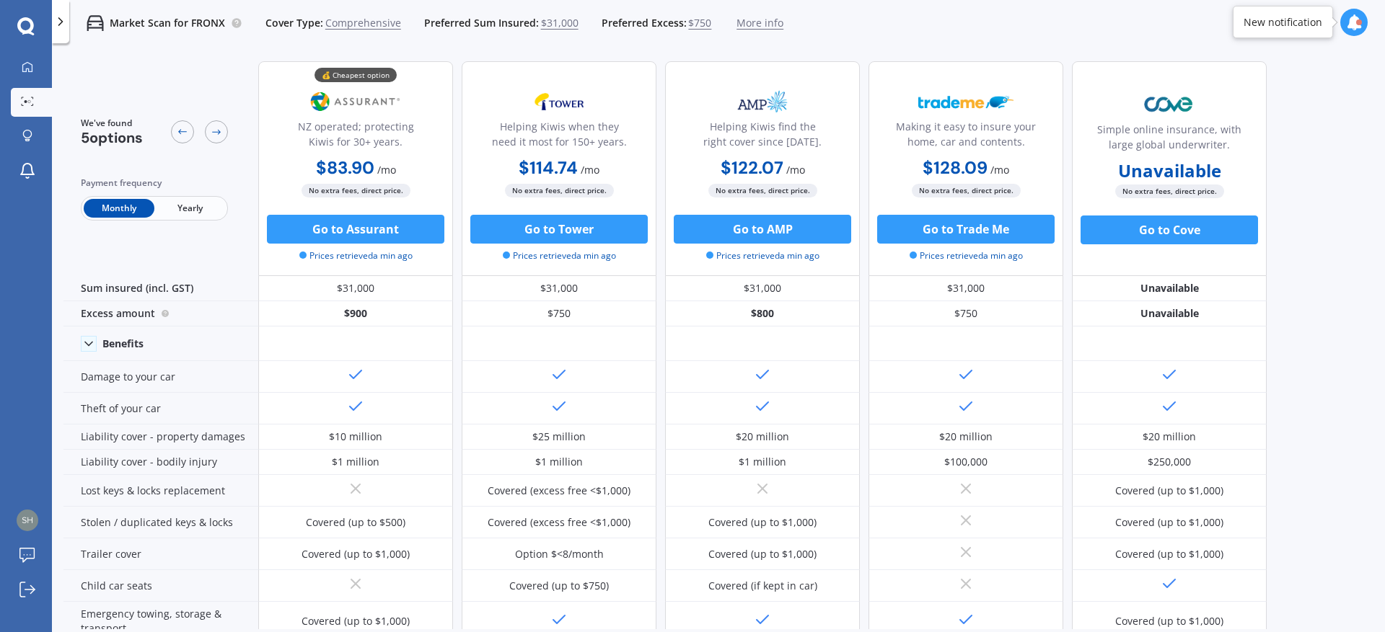
click at [178, 203] on span "Yearly" at bounding box center [189, 208] width 71 height 19
click at [102, 206] on span "Monthly" at bounding box center [119, 208] width 71 height 19
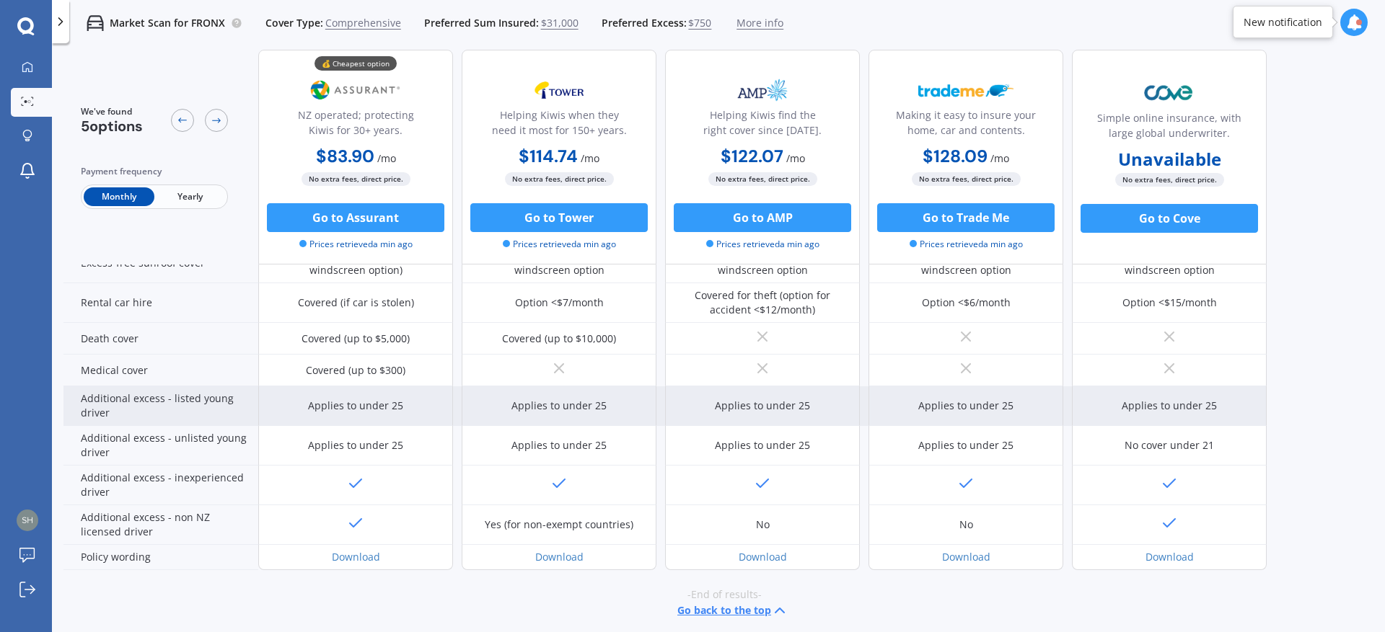
scroll to position [604, 0]
